Goal: Task Accomplishment & Management: Complete application form

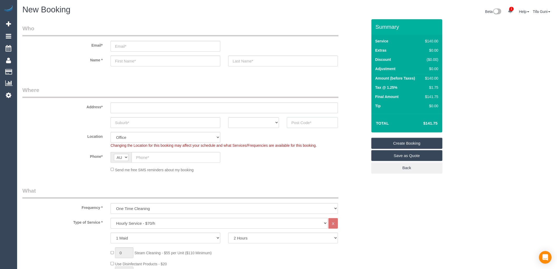
click at [307, 123] on input "text" at bounding box center [312, 122] width 51 height 11
click at [129, 106] on input "text" at bounding box center [223, 107] width 227 height 11
click at [294, 120] on input "text" at bounding box center [312, 122] width 51 height 11
drag, startPoint x: 302, startPoint y: 122, endPoint x: 271, endPoint y: 121, distance: 30.8
click at [271, 121] on div "ACT [GEOGRAPHIC_DATA] NT [GEOGRAPHIC_DATA] SA TAS [GEOGRAPHIC_DATA] [GEOGRAPHIC…" at bounding box center [194, 122] width 353 height 11
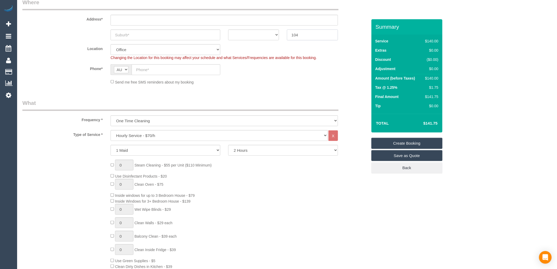
scroll to position [58, 0]
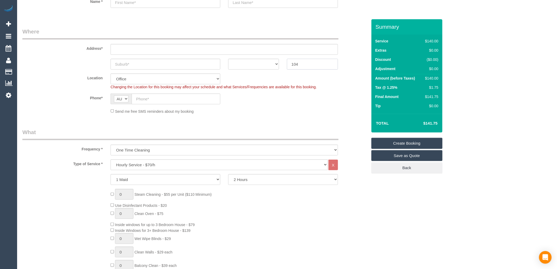
type input "104"
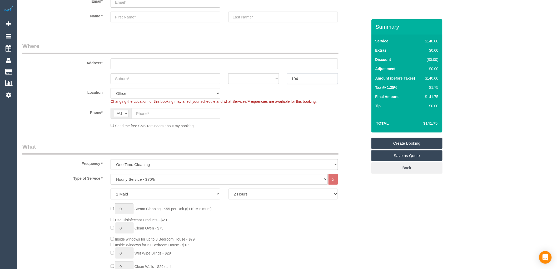
scroll to position [29, 0]
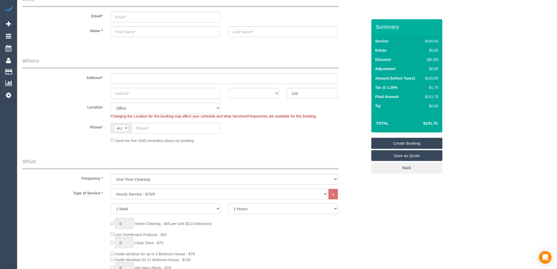
click at [157, 93] on input "text" at bounding box center [165, 93] width 110 height 11
click at [264, 92] on select "ACT [GEOGRAPHIC_DATA] NT [GEOGRAPHIC_DATA] SA TAS [GEOGRAPHIC_DATA] [GEOGRAPHIC…" at bounding box center [253, 93] width 51 height 11
select select "VIC"
click at [228, 88] on select "ACT [GEOGRAPHIC_DATA] NT [GEOGRAPHIC_DATA] SA TAS [GEOGRAPHIC_DATA] [GEOGRAPHIC…" at bounding box center [253, 93] width 51 height 11
click at [153, 94] on input "text" at bounding box center [165, 93] width 110 height 11
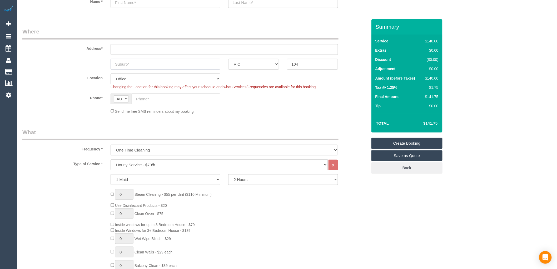
scroll to position [88, 0]
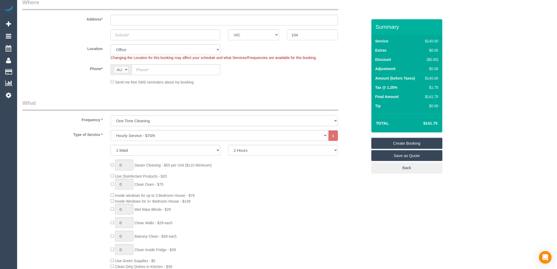
click at [163, 123] on select "One Time Cleaning Weekly - 10% Off - 10.00% (0% for the First Booking) Fortnigh…" at bounding box center [223, 120] width 227 height 11
click at [261, 104] on legend "What" at bounding box center [180, 105] width 316 height 12
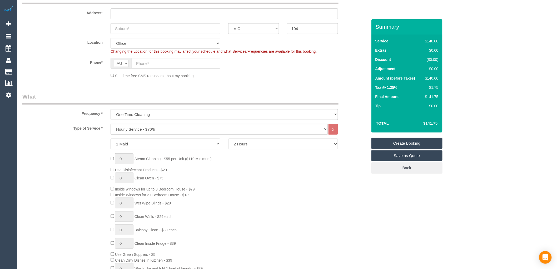
scroll to position [0, 0]
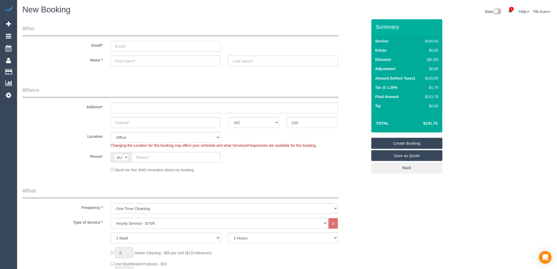
click at [145, 47] on input "email" at bounding box center [165, 46] width 110 height 11
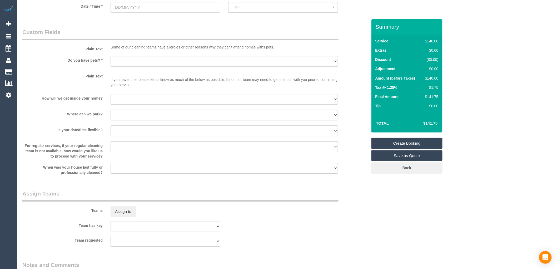
scroll to position [622, 0]
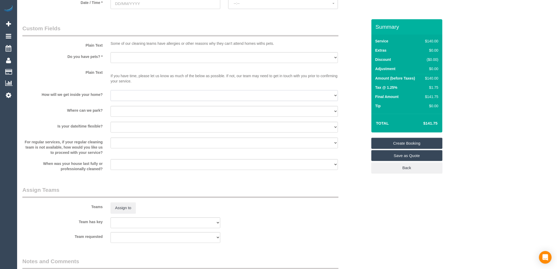
click at [334, 101] on select "I will be home Key will be left (please provide details below) Lock box/Access …" at bounding box center [223, 95] width 227 height 11
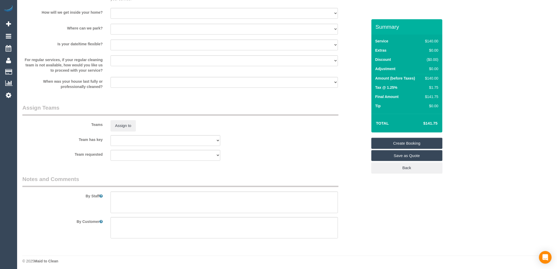
scroll to position [710, 0]
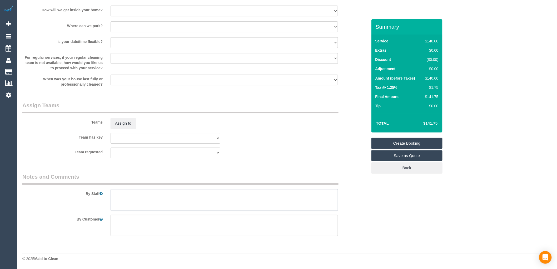
click at [112, 195] on textarea at bounding box center [223, 200] width 227 height 22
type textarea "arrival prefereed for 12;0"
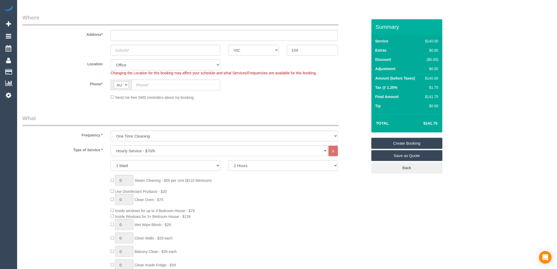
scroll to position [0, 0]
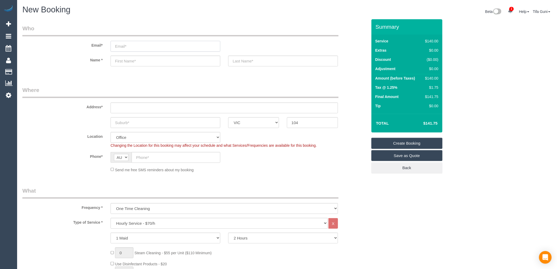
click at [125, 51] on input "email" at bounding box center [165, 46] width 110 height 11
type input "[EMAIL_ADDRESS][DOMAIN_NAME]"
click at [250, 60] on input "text" at bounding box center [283, 60] width 110 height 11
type input "Naido"
click at [124, 64] on input "text" at bounding box center [165, 60] width 110 height 11
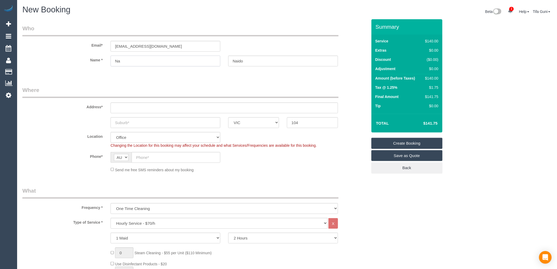
type input "Na"
click at [134, 104] on input "text" at bounding box center [223, 107] width 227 height 11
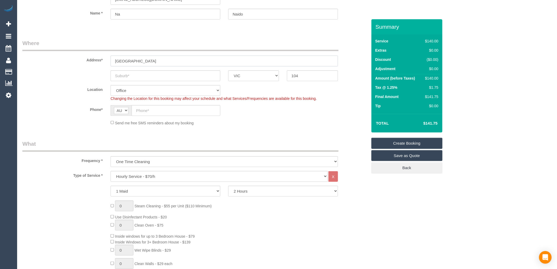
scroll to position [58, 0]
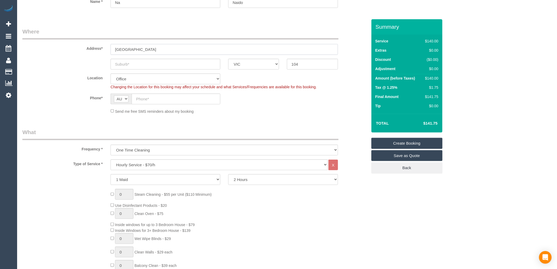
type input "[GEOGRAPHIC_DATA]"
click at [176, 164] on select "Hourly Service - $70/h Hourly Service - $65/h Hourly Service - $60/h Hourly Ser…" at bounding box center [218, 164] width 217 height 11
click at [41, 105] on sui-booking-location "Location [GEOGRAPHIC_DATA] (North) East (South) [GEOGRAPHIC_DATA] (East) [GEOGR…" at bounding box center [194, 93] width 345 height 41
drag, startPoint x: 279, startPoint y: 36, endPoint x: 248, endPoint y: 40, distance: 31.9
click at [248, 40] on div "Address* [STREET_ADDRESS]" at bounding box center [194, 41] width 353 height 27
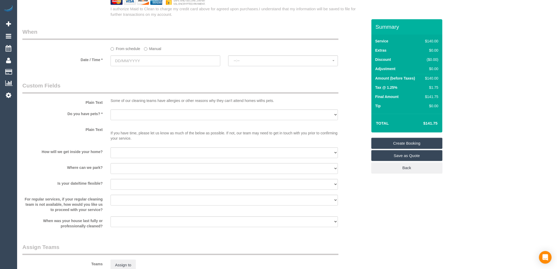
scroll to position [564, 0]
click at [266, 64] on span "--:--" at bounding box center [283, 62] width 99 height 4
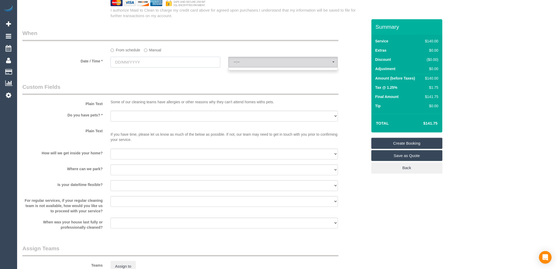
click at [135, 66] on input "text" at bounding box center [165, 62] width 110 height 11
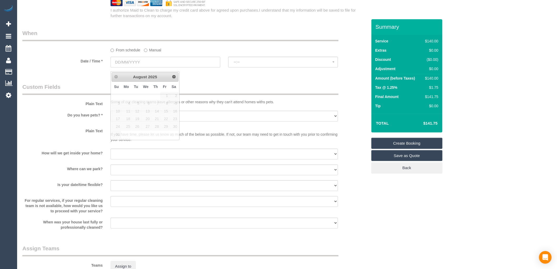
click at [210, 38] on legend "When" at bounding box center [180, 35] width 316 height 12
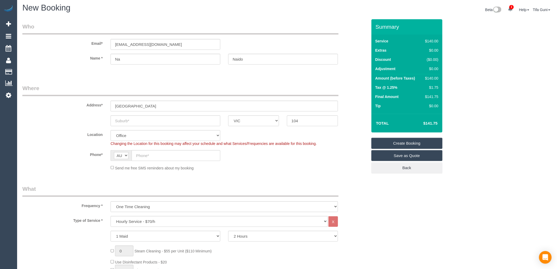
scroll to position [0, 0]
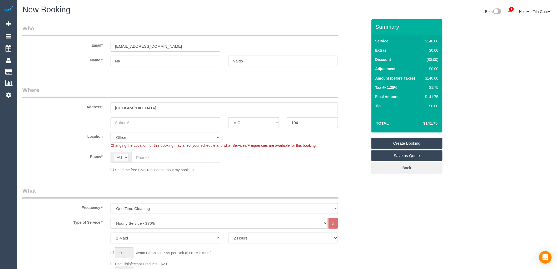
click at [143, 156] on input "text" at bounding box center [175, 157] width 89 height 11
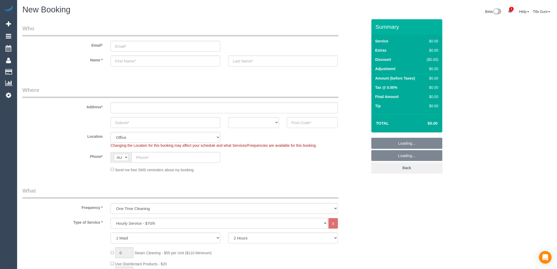
select select "object:2093"
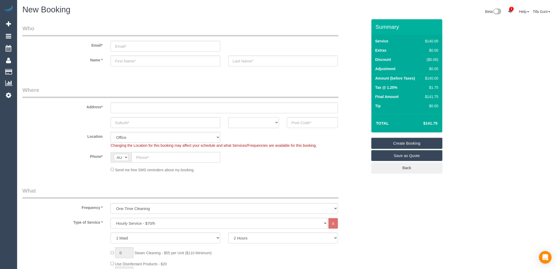
click at [258, 127] on select "ACT [GEOGRAPHIC_DATA] NT [GEOGRAPHIC_DATA] SA TAS [GEOGRAPHIC_DATA] [GEOGRAPHIC…" at bounding box center [253, 122] width 51 height 11
select select "VIC"
click at [228, 117] on select "ACT [GEOGRAPHIC_DATA] NT [GEOGRAPHIC_DATA] SA TAS [GEOGRAPHIC_DATA] [GEOGRAPHIC…" at bounding box center [253, 122] width 51 height 11
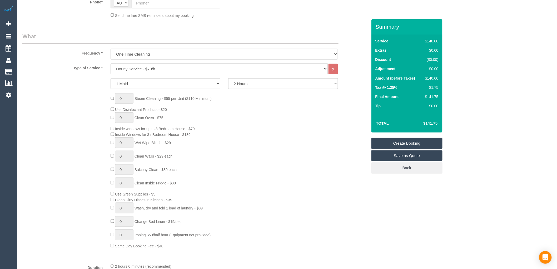
scroll to position [146, 0]
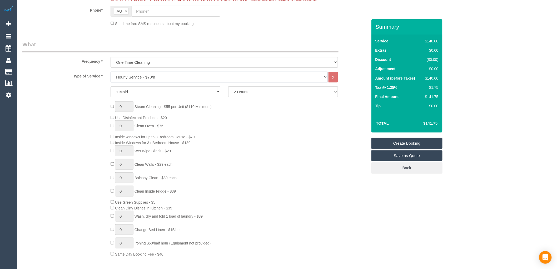
click at [144, 78] on select "Hourly Service - $70/h Hourly Service - $65/h Hourly Service - $60/h Hourly Ser…" at bounding box center [218, 77] width 217 height 11
select select "211"
click at [110, 72] on select "Hourly Service - $70/h Hourly Service - $65/h Hourly Service - $60/h Hourly Ser…" at bounding box center [218, 77] width 217 height 11
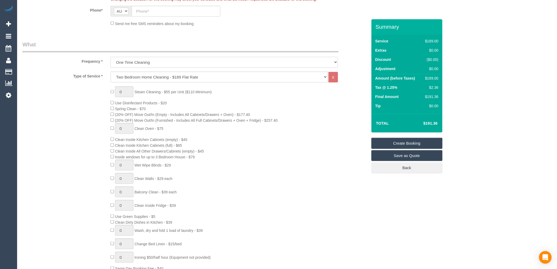
click at [156, 60] on select "One Time Cleaning Weekly - 10% Off - 10.00% (0% for the First Booking) Fortnigh…" at bounding box center [223, 62] width 227 height 11
click at [160, 75] on select "Hourly Service - $70/h Hourly Service - $65/h Hourly Service - $60/h Hourly Ser…" at bounding box center [218, 77] width 217 height 11
click at [157, 62] on select "One Time Cleaning Weekly - 10% Off - 10.00% (0% for the First Booking) Fortnigh…" at bounding box center [223, 62] width 227 height 11
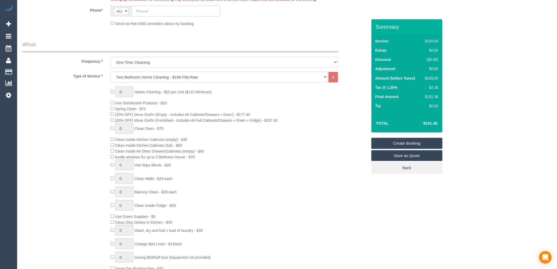
click at [82, 109] on div "0 Steam Cleaning - $55 per Unit ($110 Minimum) Use Disinfectant Products - $20 …" at bounding box center [194, 178] width 353 height 184
click at [197, 77] on select "Hourly Service - $70/h Hourly Service - $65/h Hourly Service - $60/h Hourly Ser…" at bounding box center [218, 77] width 217 height 11
click at [110, 72] on select "Hourly Service - $70/h Hourly Service - $65/h Hourly Service - $60/h Hourly Ser…" at bounding box center [218, 77] width 217 height 11
click at [136, 62] on select "One Time Cleaning Weekly - 10% Off - 10.00% (0% for the First Booking) Fortnigh…" at bounding box center [223, 62] width 227 height 11
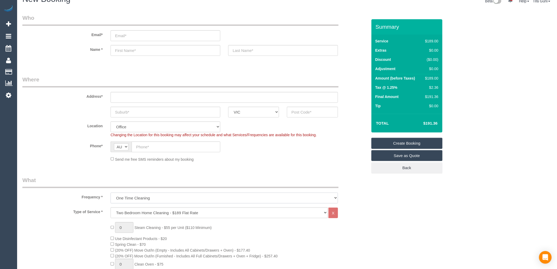
scroll to position [0, 0]
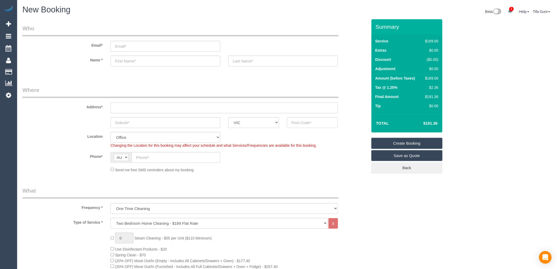
click at [148, 107] on input "text" at bounding box center [223, 107] width 227 height 11
type input "16 wagon street"
click at [171, 120] on input "text" at bounding box center [165, 122] width 110 height 11
type input "South Melbourne"
click at [306, 123] on input "text" at bounding box center [312, 122] width 51 height 11
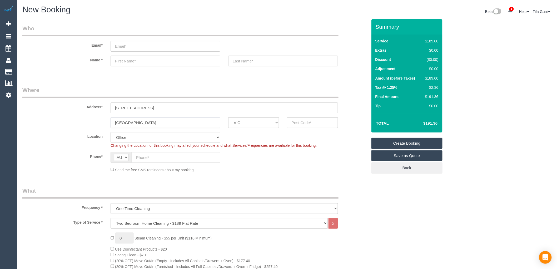
drag, startPoint x: 145, startPoint y: 125, endPoint x: 100, endPoint y: 128, distance: 44.8
click at [100, 128] on fieldset "Where Address* 16 wagon street South Melbourne ACT NSW NT QLD SA TAS VIC WA Loc…" at bounding box center [194, 131] width 345 height 90
click at [294, 120] on input "text" at bounding box center [312, 122] width 51 height 11
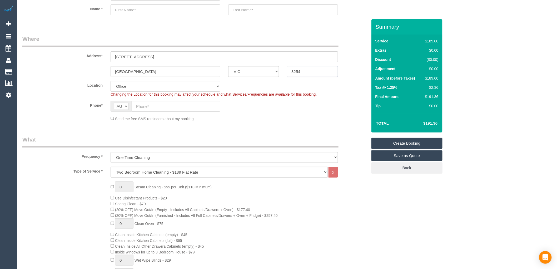
scroll to position [58, 0]
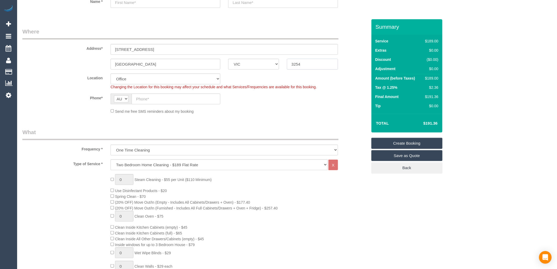
type input "3254"
click at [165, 154] on select "One Time Cleaning Weekly - 10% Off - 10.00% (0% for the First Booking) Fortnigh…" at bounding box center [223, 149] width 227 height 11
select select "object:2095"
click at [110, 145] on select "One Time Cleaning Weekly - 10% Off - 10.00% (0% for the First Booking) Fortnigh…" at bounding box center [223, 149] width 227 height 11
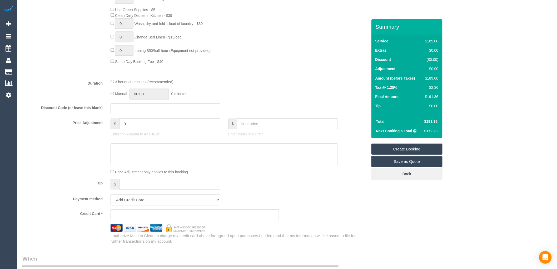
scroll to position [526, 0]
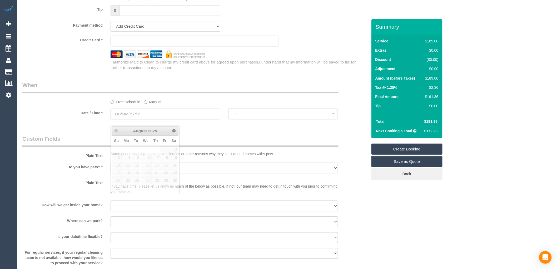
click at [157, 117] on input "text" at bounding box center [165, 113] width 110 height 11
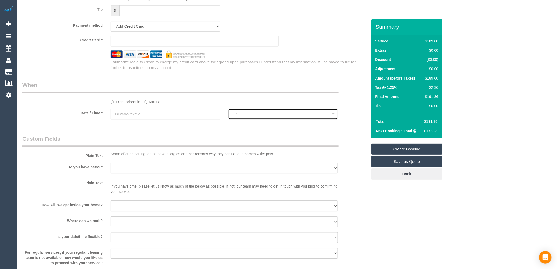
click at [246, 117] on button "--:--" at bounding box center [283, 113] width 110 height 11
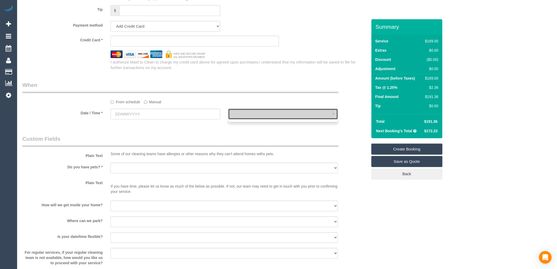
click at [246, 117] on button "--:--" at bounding box center [283, 113] width 110 height 11
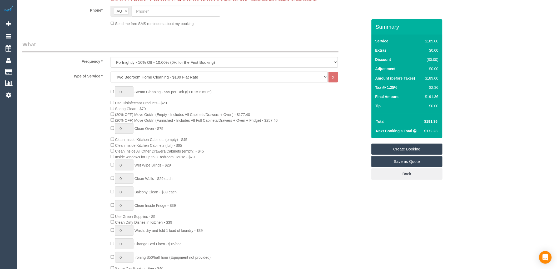
scroll to position [0, 0]
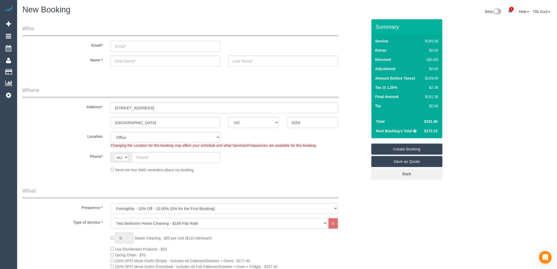
click at [144, 46] on input "email" at bounding box center [165, 46] width 110 height 11
type input "tracey.dazey@mee.com"
click at [158, 63] on input "text" at bounding box center [165, 60] width 110 height 11
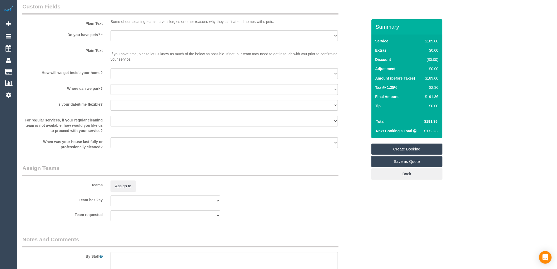
scroll to position [638, 0]
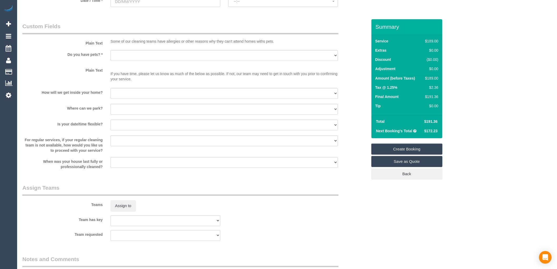
type input "Tracey"
click at [137, 61] on select "Yes - Cats Yes - Dogs No pets Yes - Dogs and Cats Yes - Other" at bounding box center [223, 55] width 227 height 11
select select "number:30"
click at [110, 55] on select "Yes - Cats Yes - Dogs No pets Yes - Dogs and Cats Yes - Other" at bounding box center [223, 55] width 227 height 11
click at [128, 97] on select "I will be home Key will be left (please provide details below) Lock box/Access …" at bounding box center [223, 93] width 227 height 11
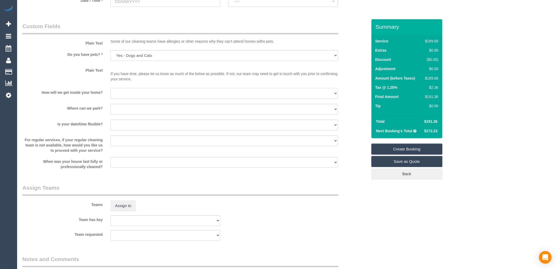
click at [148, 96] on select "I will be home Key will be left (please provide details below) Lock box/Access …" at bounding box center [223, 93] width 227 height 11
drag, startPoint x: 96, startPoint y: 117, endPoint x: 102, endPoint y: 115, distance: 6.0
click at [96, 115] on div "Where can we park? I will provide parking on-site Free street parking Paid stre…" at bounding box center [194, 110] width 353 height 12
click at [124, 112] on select "I will provide parking on-site Free street parking Paid street parking (cost wi…" at bounding box center [223, 109] width 227 height 11
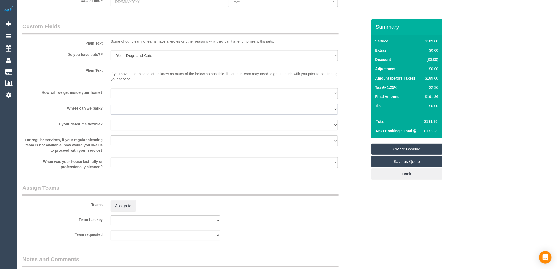
select select "number:19"
click at [110, 109] on select "I will provide parking on-site Free street parking Paid street parking (cost wi…" at bounding box center [223, 109] width 227 height 11
click at [129, 93] on select "I will be home Key will be left (please provide details below) Lock box/Access …" at bounding box center [223, 93] width 227 height 11
select select "number:14"
click at [110, 93] on select "I will be home Key will be left (please provide details below) Lock box/Access …" at bounding box center [223, 93] width 227 height 11
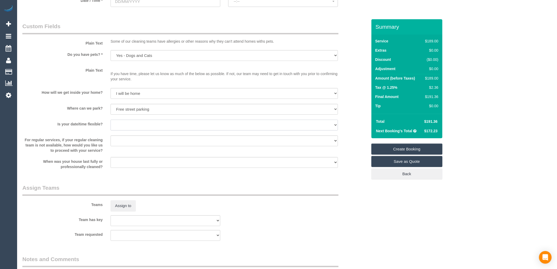
click at [131, 130] on select "Yes - date and time Yes - date but not time Yes - time but not date No - No fle…" at bounding box center [223, 124] width 227 height 11
select select "number:22"
click at [110, 125] on select "Yes - date and time Yes - date but not time Yes - time but not date No - No fle…" at bounding box center [223, 124] width 227 height 11
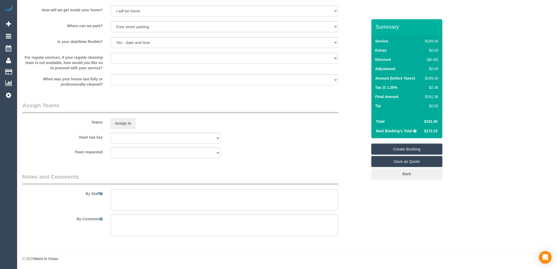
click at [117, 201] on textarea at bounding box center [223, 200] width 227 height 22
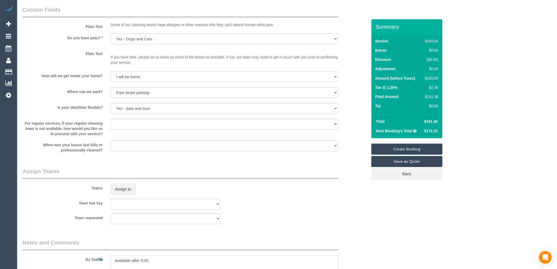
scroll to position [638, 0]
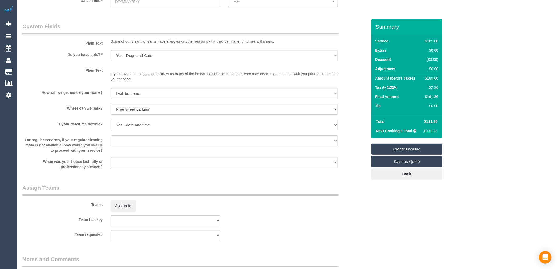
click at [134, 145] on select "Arrange a cleaner to cover and do not bother you Arrange a cleaner to cover and…" at bounding box center [223, 140] width 227 height 11
click at [134, 140] on select "Arrange a cleaner to cover and do not bother you Arrange a cleaner to cover and…" at bounding box center [223, 140] width 227 height 11
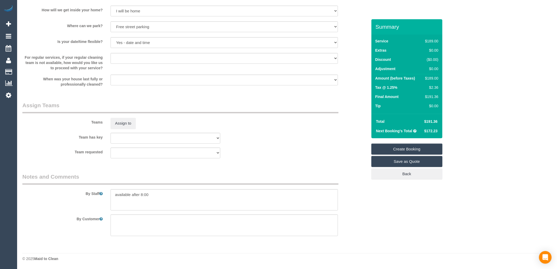
scroll to position [726, 0]
click at [159, 193] on textarea at bounding box center [223, 200] width 227 height 22
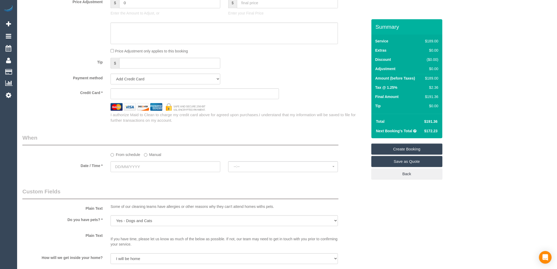
scroll to position [463, 0]
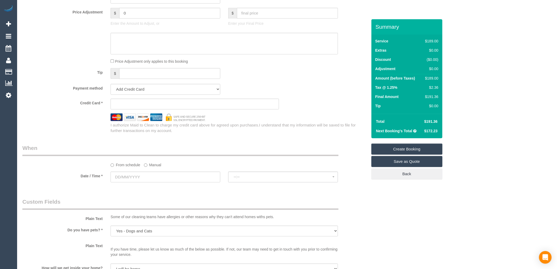
type textarea "available after 8:00 maybe can do Saturday and prefers 7:00"
click at [133, 182] on input "text" at bounding box center [165, 176] width 110 height 11
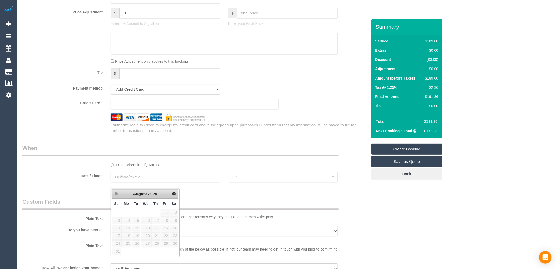
click at [133, 181] on input "text" at bounding box center [165, 176] width 110 height 11
click at [252, 80] on div "Tip $" at bounding box center [194, 74] width 353 height 12
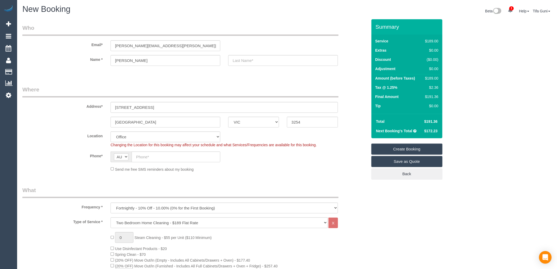
scroll to position [0, 0]
click at [161, 46] on input "tracey.dazey@mee.com" at bounding box center [165, 46] width 110 height 11
drag, startPoint x: 166, startPoint y: 46, endPoint x: 142, endPoint y: 45, distance: 24.2
click at [142, 45] on input "tracey.dazey@mee.com" at bounding box center [165, 46] width 110 height 11
click at [165, 48] on input "tracey.dazey@mee.com" at bounding box center [165, 46] width 110 height 11
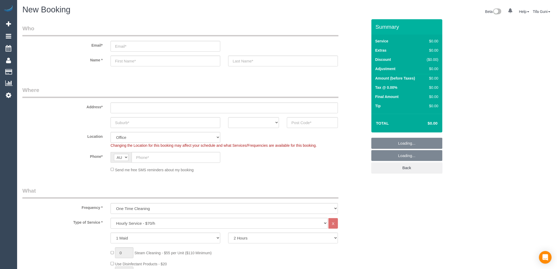
select select "object:2087"
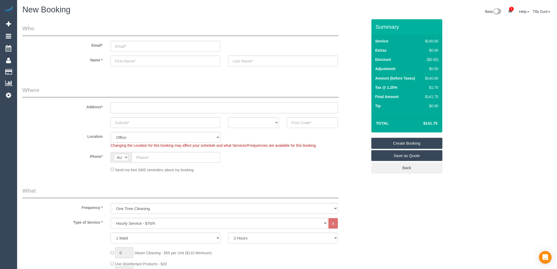
click at [118, 108] on input "text" at bounding box center [223, 107] width 227 height 11
click at [298, 121] on input "text" at bounding box center [312, 122] width 51 height 11
drag, startPoint x: 303, startPoint y: 120, endPoint x: 259, endPoint y: 124, distance: 44.4
click at [259, 124] on div "ACT NSW NT QLD SA TAS VIC WA 3104" at bounding box center [194, 122] width 353 height 11
type input "3104"
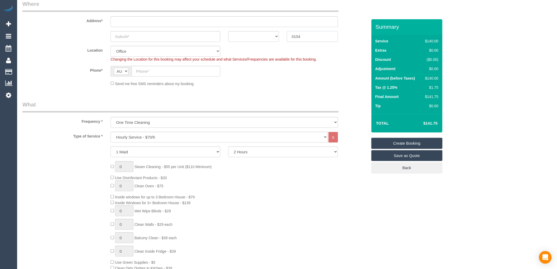
scroll to position [88, 0]
click at [156, 136] on select "Hourly Service - $70/h Hourly Service - $65/h Hourly Service - $60/h Hourly Ser…" at bounding box center [218, 135] width 217 height 11
click at [141, 123] on select "One Time Cleaning Weekly - 10% Off - 10.00% (0% for the First Booking) Fortnigh…" at bounding box center [223, 120] width 227 height 11
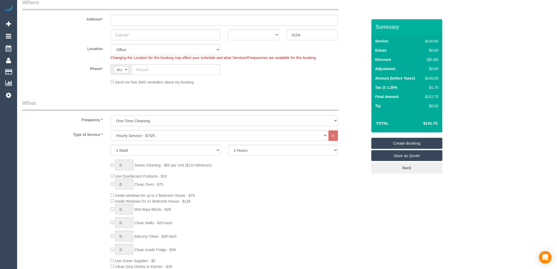
click at [158, 119] on select "One Time Cleaning Weekly - 10% Off - 10.00% (0% for the First Booking) Fortnigh…" at bounding box center [223, 120] width 227 height 11
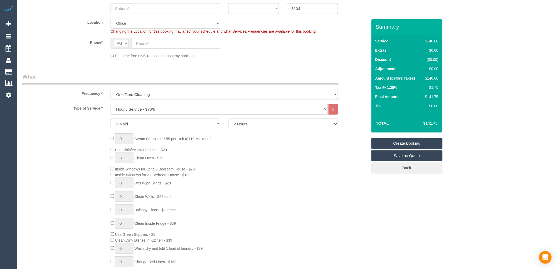
scroll to position [117, 0]
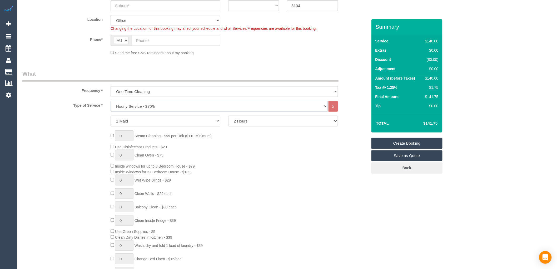
click at [145, 108] on select "Hourly Service - $70/h Hourly Service - $65/h Hourly Service - $60/h Hourly Ser…" at bounding box center [218, 106] width 217 height 11
click at [153, 91] on select "One Time Cleaning Weekly - 10% Off - 10.00% (0% for the First Booking) Fortnigh…" at bounding box center [223, 91] width 227 height 11
click at [77, 117] on div "1 Maid 2 Maids 2 Hours 2.5 Hours 3 Hours 3.5 Hours 4 Hours 4.5 Hours 5 Hours 5.…" at bounding box center [194, 120] width 353 height 11
click at [174, 107] on select "Hourly Service - $70/h Hourly Service - $65/h Hourly Service - $60/h Hourly Ser…" at bounding box center [218, 106] width 217 height 11
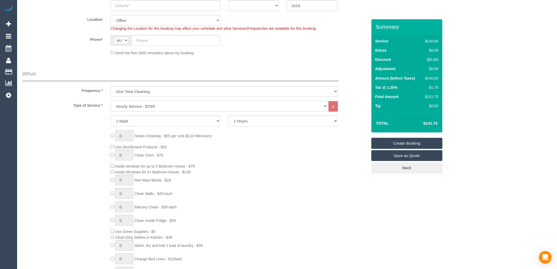
click at [174, 107] on select "Hourly Service - $70/h Hourly Service - $65/h Hourly Service - $60/h Hourly Ser…" at bounding box center [218, 106] width 217 height 11
click at [170, 106] on select "Hourly Service - $70/h Hourly Service - $65/h Hourly Service - $60/h Hourly Ser…" at bounding box center [218, 106] width 217 height 11
click at [56, 164] on div "0 Steam Cleaning - $55 per Unit ($110 Minimum) Use Disinfectant Products - $20 …" at bounding box center [194, 207] width 353 height 155
click at [204, 107] on select "Hourly Service - $70/h Hourly Service - $65/h Hourly Service - $60/h Hourly Ser…" at bounding box center [218, 106] width 217 height 11
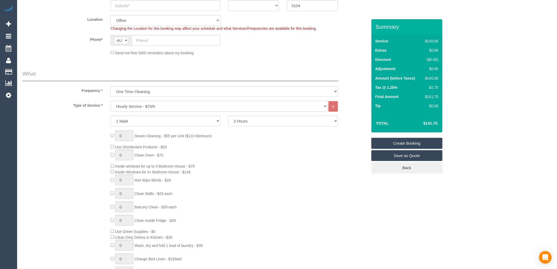
click at [204, 107] on select "Hourly Service - $70/h Hourly Service - $65/h Hourly Service - $60/h Hourly Ser…" at bounding box center [218, 106] width 217 height 11
click at [74, 143] on div "0 Steam Cleaning - $55 per Unit ($110 Minimum) Use Disinfectant Products - $20 …" at bounding box center [194, 207] width 353 height 155
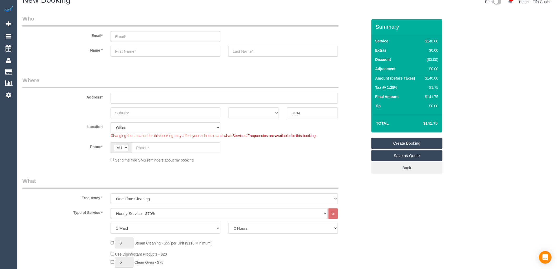
scroll to position [0, 0]
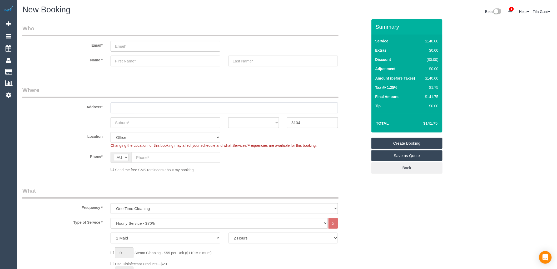
click at [115, 108] on input "text" at bounding box center [223, 107] width 227 height 11
type input "-"
click at [271, 123] on select "ACT [GEOGRAPHIC_DATA] NT [GEOGRAPHIC_DATA] SA TAS [GEOGRAPHIC_DATA] [GEOGRAPHIC…" at bounding box center [253, 122] width 51 height 11
select select "58"
select select "VIC"
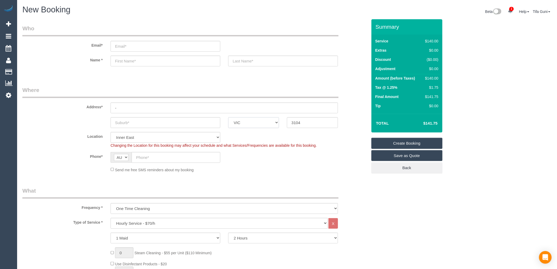
click at [228, 117] on select "ACT [GEOGRAPHIC_DATA] NT [GEOGRAPHIC_DATA] SA TAS [GEOGRAPHIC_DATA] [GEOGRAPHIC…" at bounding box center [253, 122] width 51 height 11
select select "object:2102"
click at [132, 122] on input "text" at bounding box center [165, 122] width 110 height 11
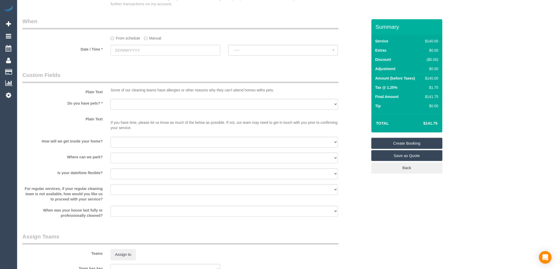
scroll to position [584, 0]
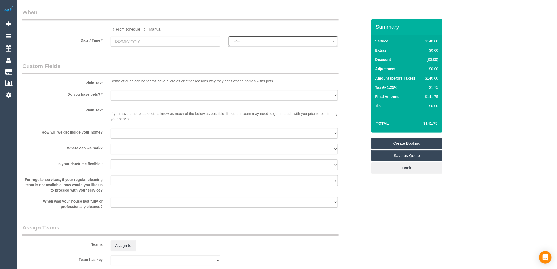
click at [246, 47] on button "--:--" at bounding box center [283, 41] width 110 height 11
click at [158, 46] on input "text" at bounding box center [165, 41] width 110 height 11
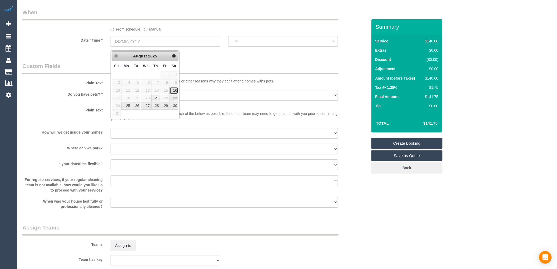
click at [175, 88] on link "16" at bounding box center [173, 90] width 9 height 7
type input "16/08/2025"
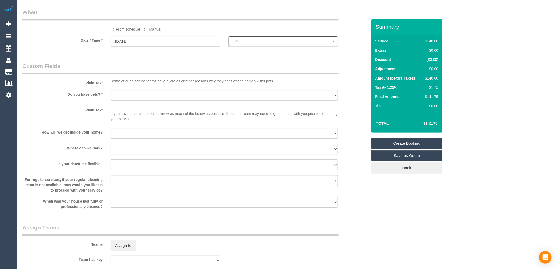
click at [248, 43] on span "--:--" at bounding box center [283, 41] width 99 height 4
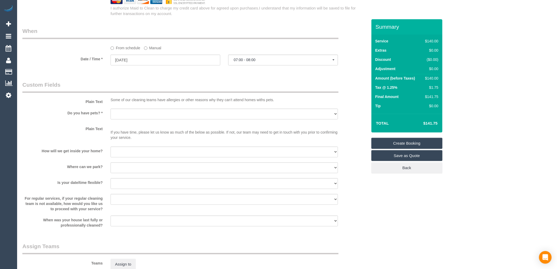
scroll to position [555, 0]
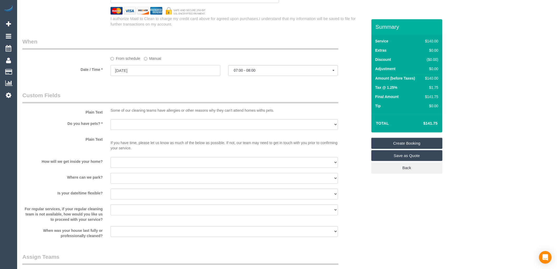
click at [140, 71] on input "16/08/2025" at bounding box center [165, 70] width 110 height 11
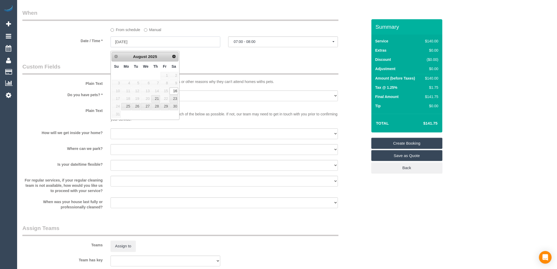
scroll to position [584, 0]
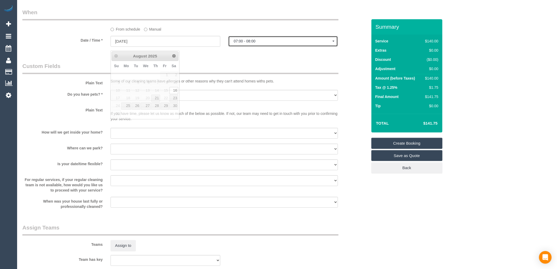
click at [250, 43] on span "07:00 - 08:00" at bounding box center [283, 41] width 99 height 4
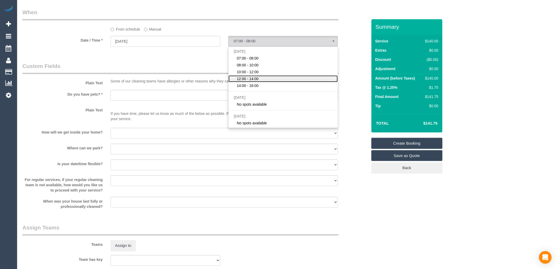
click at [256, 81] on span "12:00 - 14:00" at bounding box center [248, 78] width 22 height 5
select select "spot4"
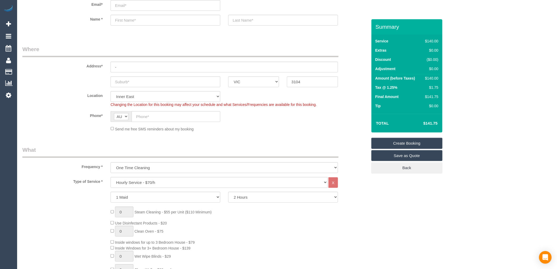
scroll to position [0, 0]
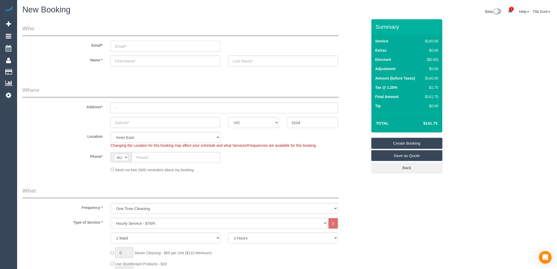
click at [141, 47] on input "email" at bounding box center [165, 46] width 110 height 11
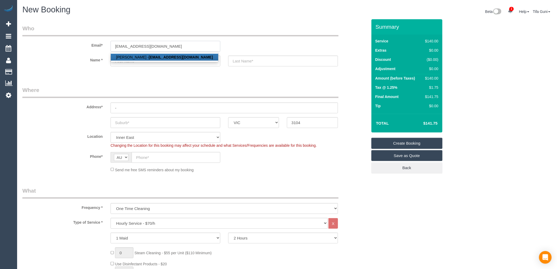
type input "pmadhan21@yahoo.com"
click at [254, 62] on input "text" at bounding box center [283, 60] width 110 height 11
select select "spot13"
type input "Naidu"
click at [123, 61] on input "text" at bounding box center [165, 60] width 110 height 11
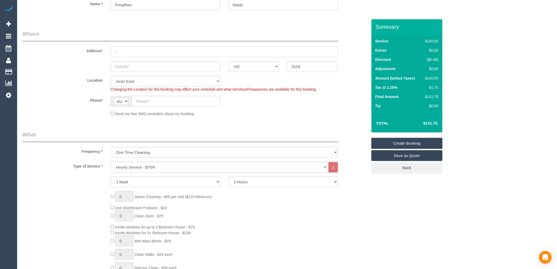
scroll to position [58, 0]
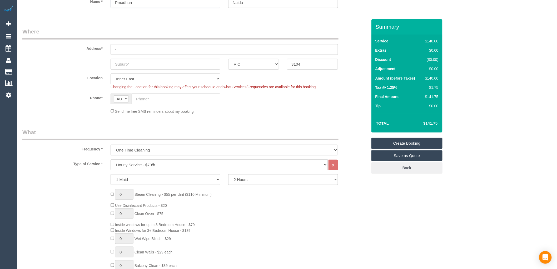
type input "Pmadhan"
click at [131, 50] on input "-" at bounding box center [223, 49] width 227 height 11
click at [164, 47] on input "39 Harrington avenue" at bounding box center [223, 49] width 227 height 11
drag, startPoint x: 164, startPoint y: 47, endPoint x: 107, endPoint y: 49, distance: 57.3
click at [107, 49] on div "39 Harrington avenue" at bounding box center [224, 49] width 235 height 11
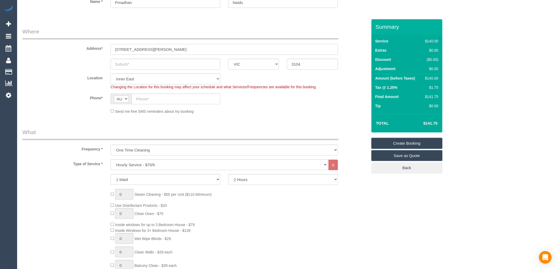
type input "39 Harrington avenue"
click at [138, 64] on input "text" at bounding box center [165, 64] width 110 height 11
type input "Melbourne Norh"
drag, startPoint x: 160, startPoint y: 49, endPoint x: 62, endPoint y: 59, distance: 99.2
click at [62, 59] on sui-booking-address "Address* 39 Harrington avenue Melbourne Norh ACT NSW NT QLD SA TAS VIC WA 3104" at bounding box center [194, 49] width 345 height 42
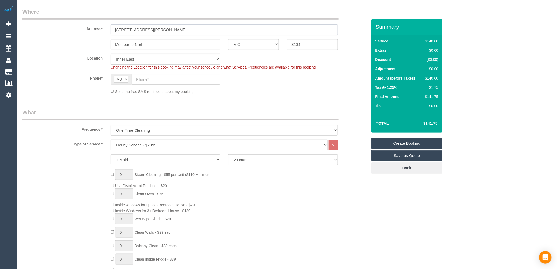
scroll to position [88, 0]
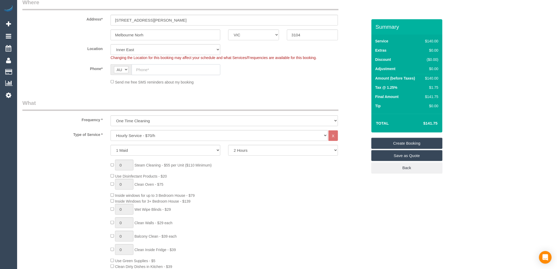
click at [157, 69] on input "text" at bounding box center [175, 69] width 89 height 11
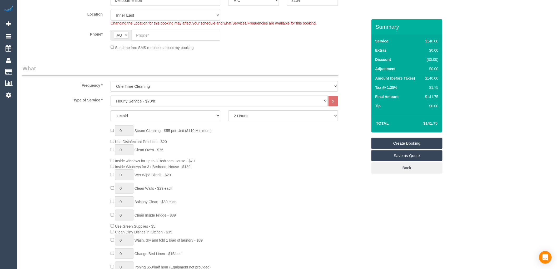
scroll to position [117, 0]
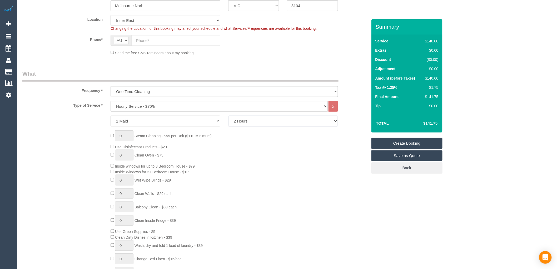
click at [265, 123] on select "2 Hours 2.5 Hours 3 Hours 3.5 Hours 4 Hours 4.5 Hours 5 Hours 5.5 Hours 6 Hours…" at bounding box center [283, 120] width 110 height 11
click at [346, 129] on div "Type of Service * Hourly Service - $70/h Hourly Service - $65/h Hourly Service …" at bounding box center [194, 198] width 345 height 195
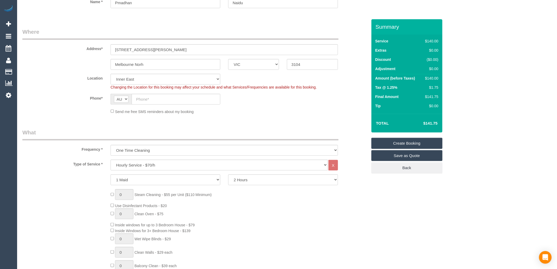
scroll to position [58, 0]
click at [187, 99] on input "text" at bounding box center [175, 98] width 89 height 11
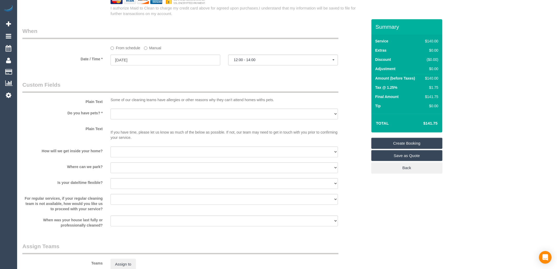
scroll to position [555, 0]
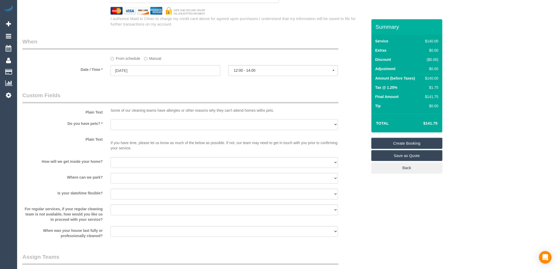
click at [131, 127] on select "Yes - Cats Yes - Dogs No pets Yes - Dogs and Cats Yes - Other" at bounding box center [223, 124] width 227 height 11
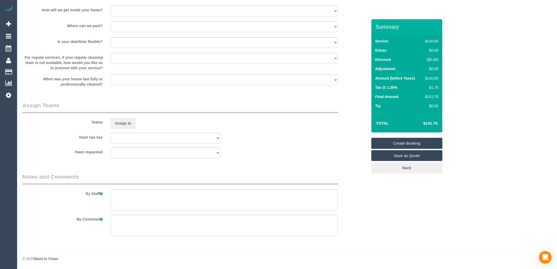
scroll to position [710, 0]
click at [115, 192] on textarea at bounding box center [223, 200] width 227 height 22
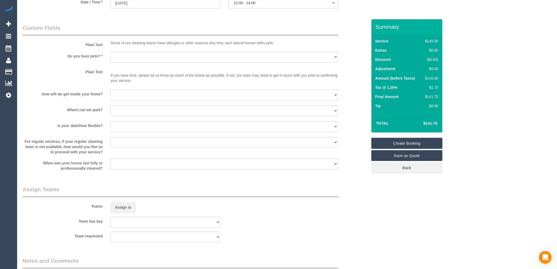
scroll to position [622, 0]
click at [162, 62] on select "Yes - Cats Yes - Dogs No pets Yes - Dogs and Cats Yes - Other" at bounding box center [223, 57] width 227 height 11
click at [68, 74] on label "Plain Text" at bounding box center [62, 71] width 88 height 7
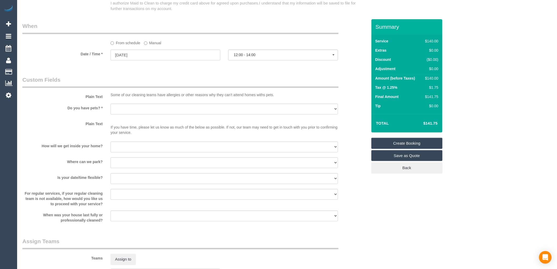
scroll to position [564, 0]
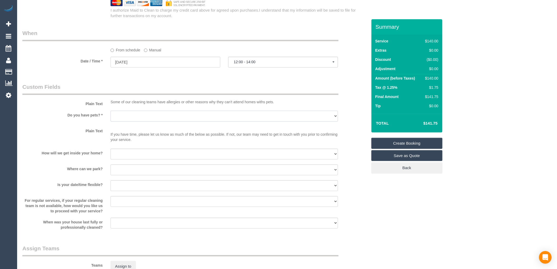
click at [140, 119] on select "Yes - Cats Yes - Dogs No pets Yes - Dogs and Cats Yes - Other" at bounding box center [223, 115] width 227 height 11
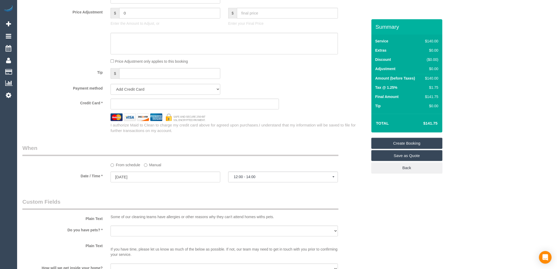
scroll to position [447, 0]
click at [158, 107] on iframe at bounding box center [194, 106] width 159 height 5
click at [156, 112] on sui-stripe-card at bounding box center [194, 106] width 168 height 11
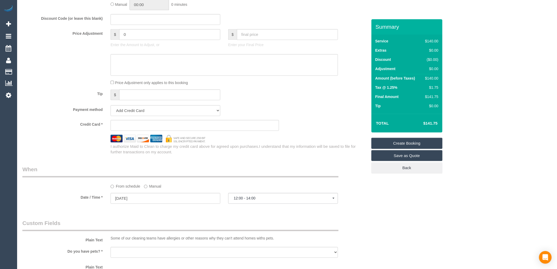
scroll to position [438, 0]
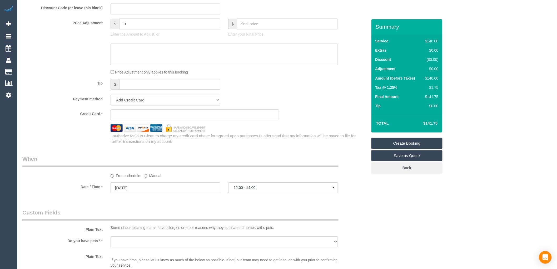
click at [272, 75] on div "Price Adjustment only applies to this booking" at bounding box center [224, 72] width 235 height 6
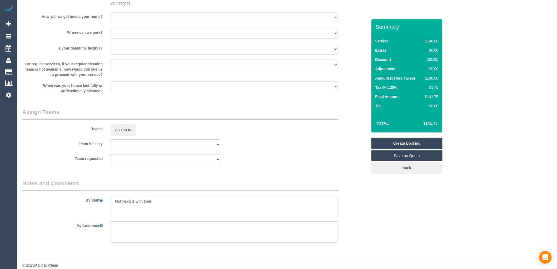
scroll to position [710, 0]
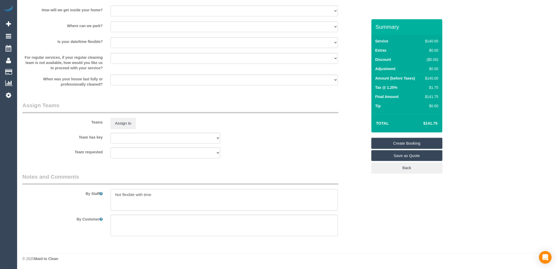
click at [159, 196] on textarea at bounding box center [223, 200] width 227 height 22
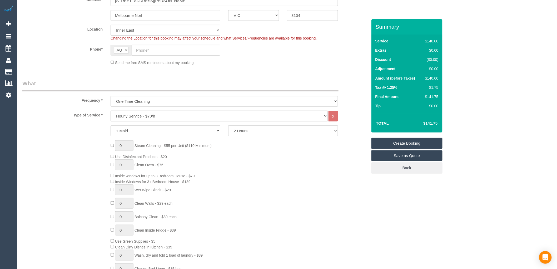
scroll to position [67, 0]
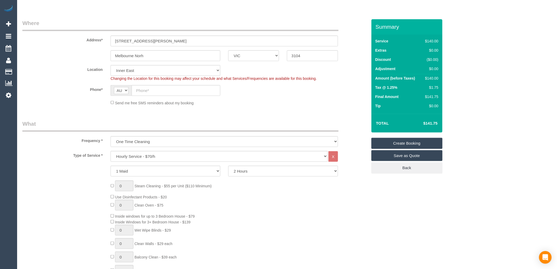
type textarea "Not flexible with time."
click at [160, 155] on select "Hourly Service - $70/h Hourly Service - $65/h Hourly Service - $60/h Hourly Ser…" at bounding box center [218, 156] width 217 height 11
select select "212"
click at [110, 151] on select "Hourly Service - $70/h Hourly Service - $65/h Hourly Service - $60/h Hourly Ser…" at bounding box center [218, 156] width 217 height 11
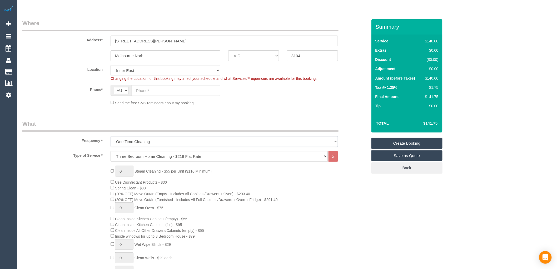
click at [157, 143] on select "One Time Cleaning Weekly - 10% Off - 10.00% (0% for the First Booking) Fortnigh…" at bounding box center [223, 141] width 227 height 11
select select "spot22"
select select "object:2104"
click at [110, 136] on select "One Time Cleaning Weekly - 10% Off - 10.00% (0% for the First Booking) Fortnigh…" at bounding box center [223, 141] width 227 height 11
click at [171, 87] on input "text" at bounding box center [175, 90] width 89 height 11
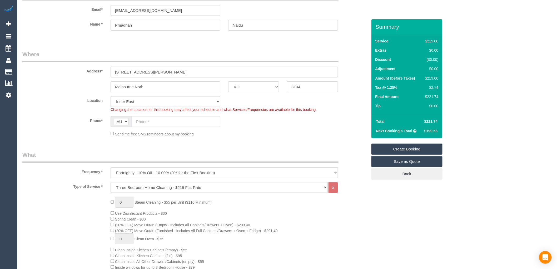
scroll to position [0, 0]
